Goal: Transaction & Acquisition: Obtain resource

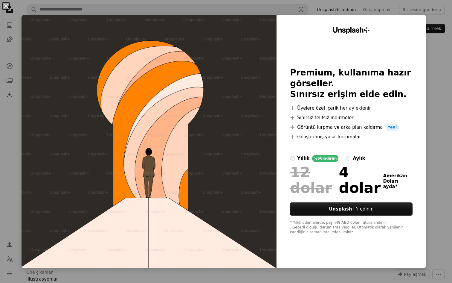
click at [438, 153] on div "An X shape Unsplash+ Premium, kullanıma hazır görseller. Sınırsız erişim elde e…" at bounding box center [226, 141] width 452 height 283
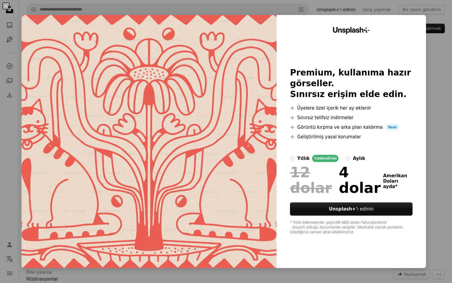
drag, startPoint x: 438, startPoint y: 143, endPoint x: 438, endPoint y: 156, distance: 13.8
click at [439, 143] on div "An X shape Unsplash+ Premium, kullanıma hazır görseller. Sınırsız erişim elde e…" at bounding box center [226, 141] width 452 height 283
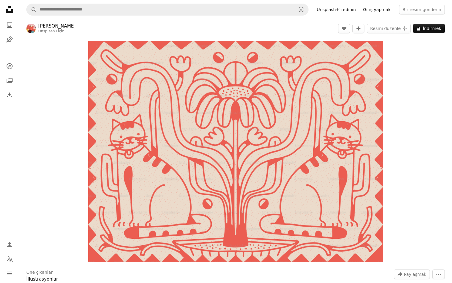
click at [384, 10] on font "Giriş yapmak" at bounding box center [377, 9] width 28 height 5
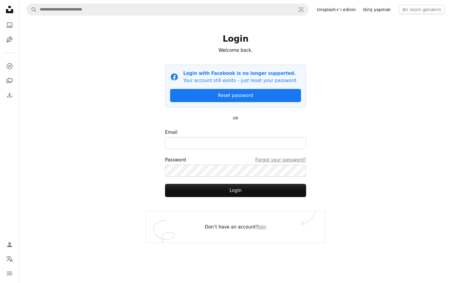
type input "******"
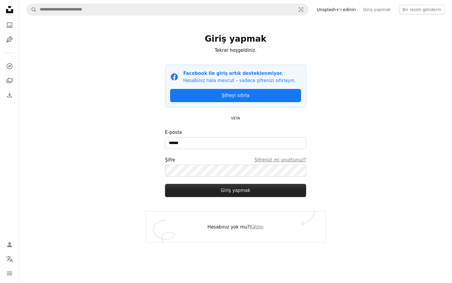
click at [238, 190] on font "Giriş yapmak" at bounding box center [236, 190] width 30 height 5
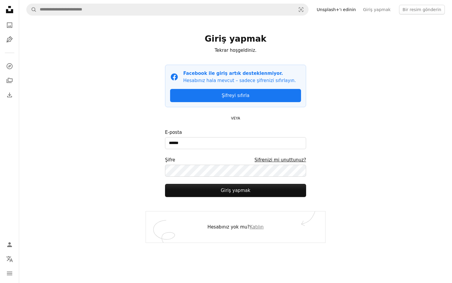
click at [282, 159] on font "Şifrenizi mi unuttunuz?" at bounding box center [281, 159] width 52 height 5
